Goal: Task Accomplishment & Management: Manage account settings

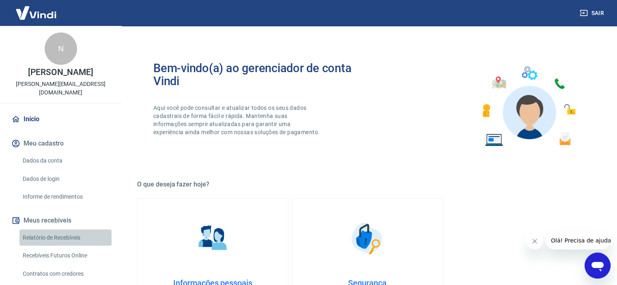
click at [78, 230] on link "Relatório de Recebíveis" at bounding box center [65, 238] width 92 height 17
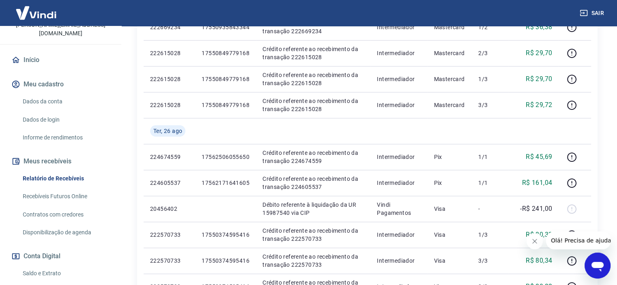
scroll to position [122, 0]
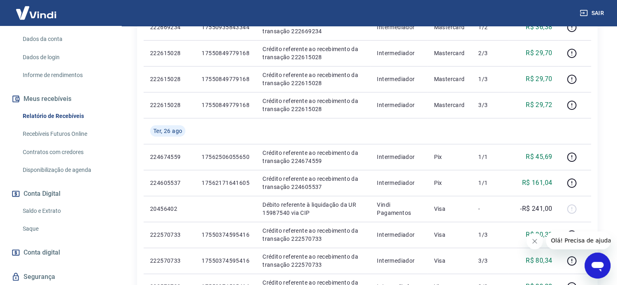
click at [46, 203] on link "Saldo e Extrato" at bounding box center [65, 211] width 92 height 17
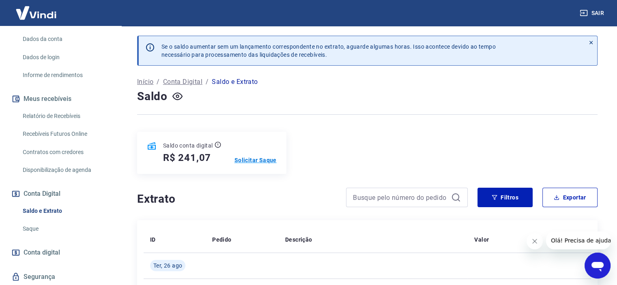
click at [250, 162] on p "Solicitar Saque" at bounding box center [256, 160] width 42 height 8
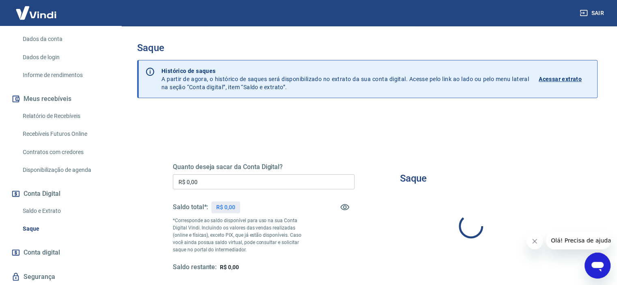
click at [263, 181] on input "R$ 0,00" at bounding box center [264, 182] width 182 height 15
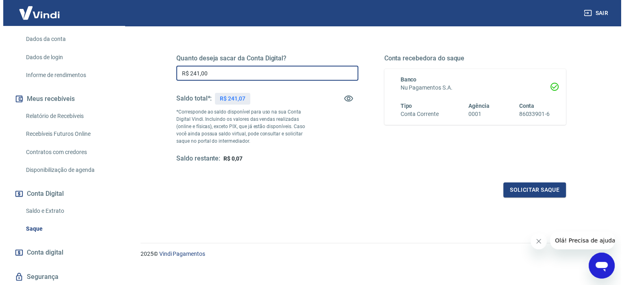
scroll to position [115, 0]
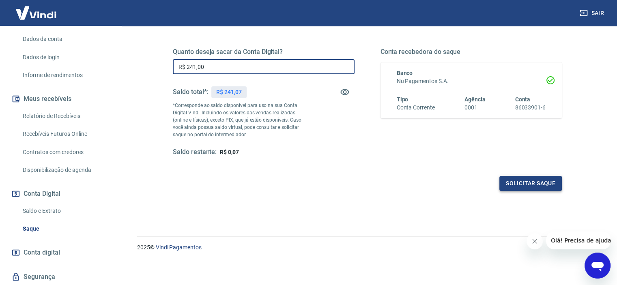
type input "R$ 241,00"
click at [515, 183] on button "Solicitar saque" at bounding box center [531, 183] width 63 height 15
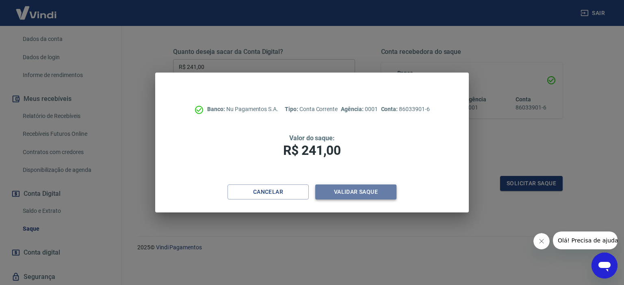
click at [355, 193] on button "Validar saque" at bounding box center [355, 192] width 81 height 15
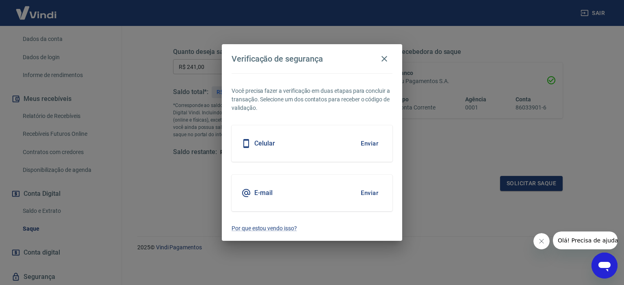
click at [370, 144] on button "Enviar" at bounding box center [369, 143] width 26 height 17
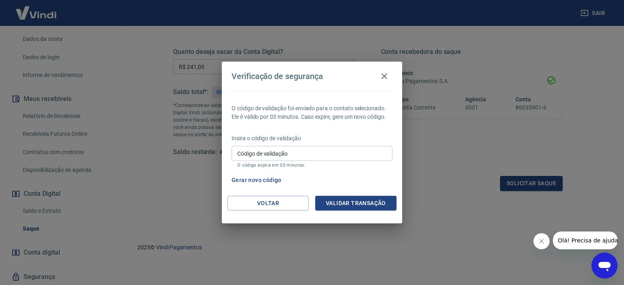
click at [260, 153] on input "Código de validação" at bounding box center [311, 153] width 161 height 15
click at [346, 194] on div "O código de validação foi enviado para o contato selecionado. Ele é válido por …" at bounding box center [312, 143] width 180 height 105
click at [346, 196] on button "Validar transação" at bounding box center [355, 203] width 81 height 15
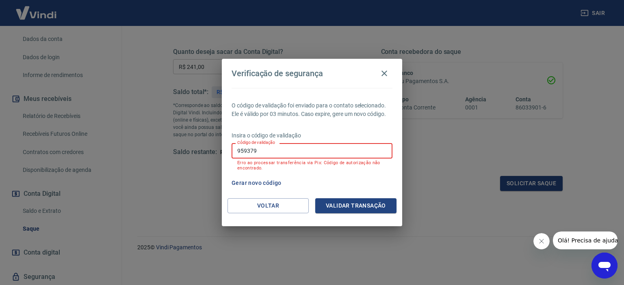
drag, startPoint x: 233, startPoint y: 158, endPoint x: 175, endPoint y: 153, distance: 58.7
click at [179, 157] on div "Verificação de segurança O código de validação foi enviado para o contato selec…" at bounding box center [312, 142] width 624 height 285
type input "357597"
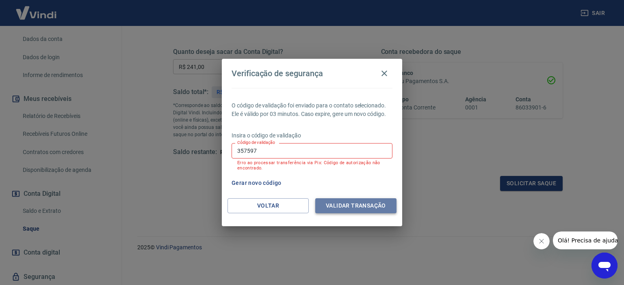
click at [370, 203] on button "Validar transação" at bounding box center [355, 206] width 81 height 15
